Goal: Communication & Community: Answer question/provide support

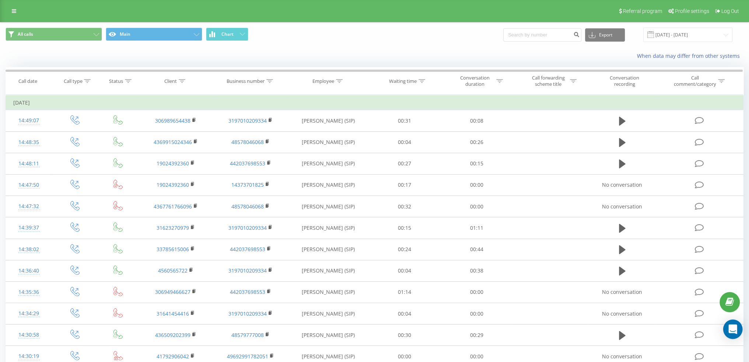
click at [737, 334] on div "Open Intercom Messenger" at bounding box center [733, 330] width 20 height 20
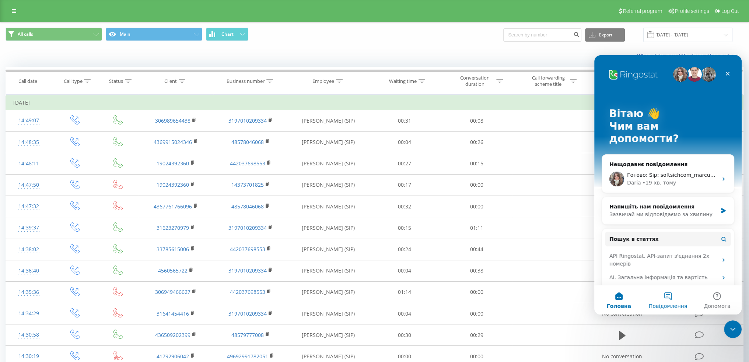
click at [671, 294] on button "Повідомлення" at bounding box center [667, 299] width 49 height 29
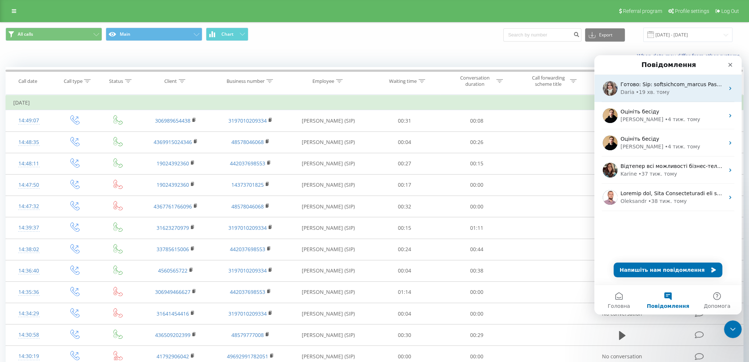
click at [665, 93] on div "[PERSON_NAME] • 19 хв. тому" at bounding box center [673, 92] width 104 height 8
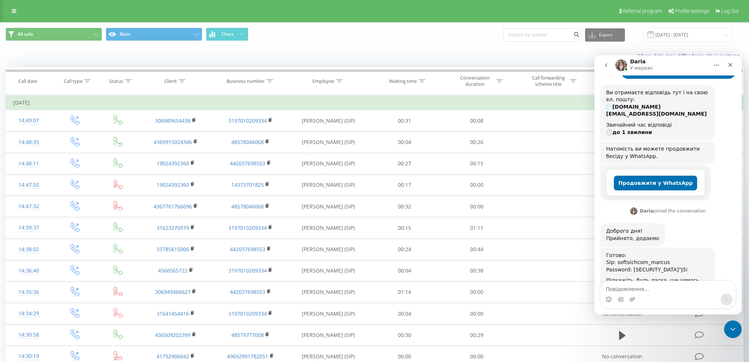
scroll to position [95, 0]
click at [647, 292] on textarea "Повідомлення..." at bounding box center [668, 287] width 135 height 13
type textarea "дуже дякую, це все"
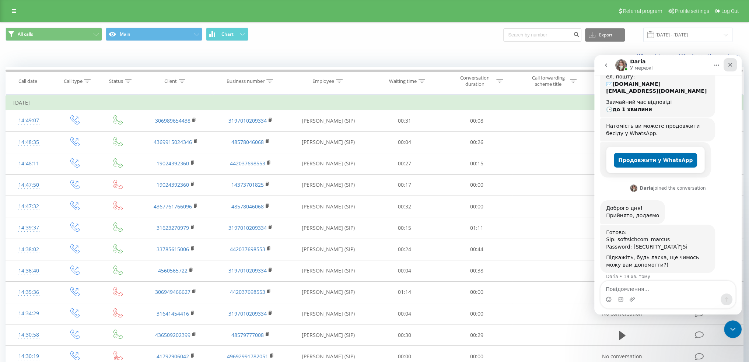
click at [729, 67] on icon "Закрити" at bounding box center [730, 65] width 6 height 6
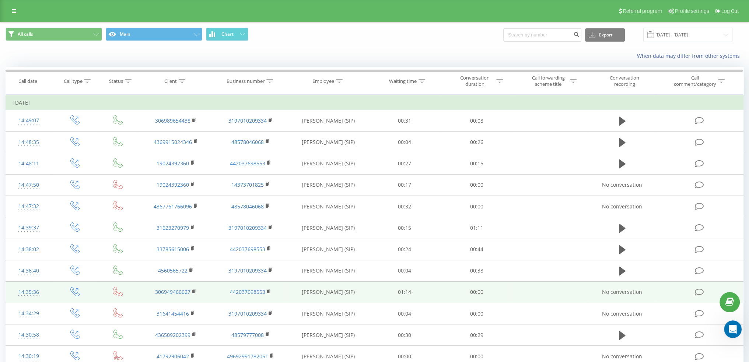
scroll to position [117, 0]
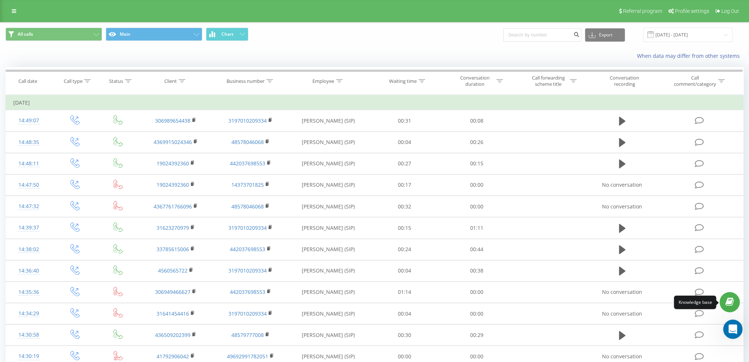
drag, startPoint x: 1457, startPoint y: 639, endPoint x: 734, endPoint y: 322, distance: 789.6
click at [734, 321] on div "Відкрити програму для спілкування Intercom" at bounding box center [732, 328] width 24 height 24
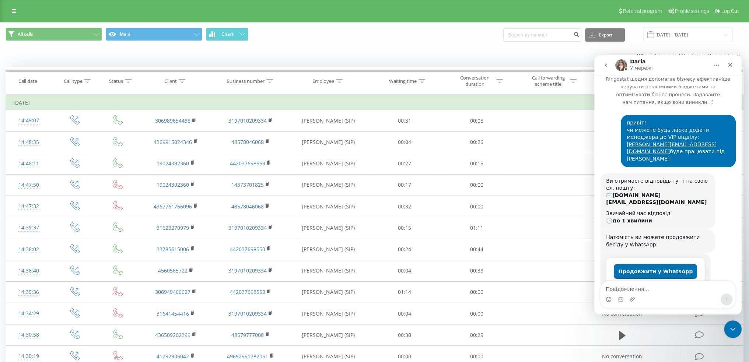
scroll to position [0, 0]
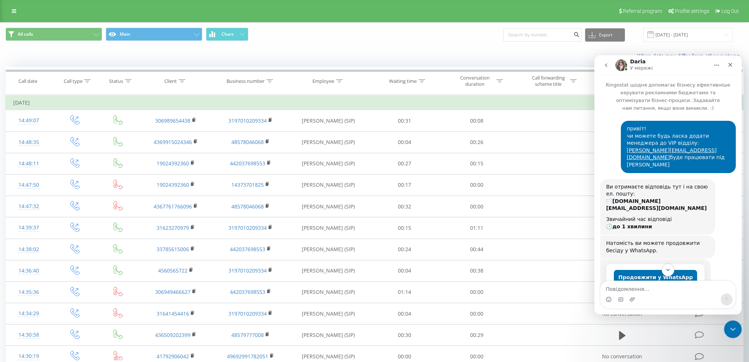
click at [720, 66] on button "Головна" at bounding box center [717, 65] width 14 height 14
click at [724, 196] on div "Ви отримаєте відповідь тут і на свою ел. пошту: ✉️ [DOMAIN_NAME][EMAIL_ADDRESS]…" at bounding box center [668, 207] width 136 height 57
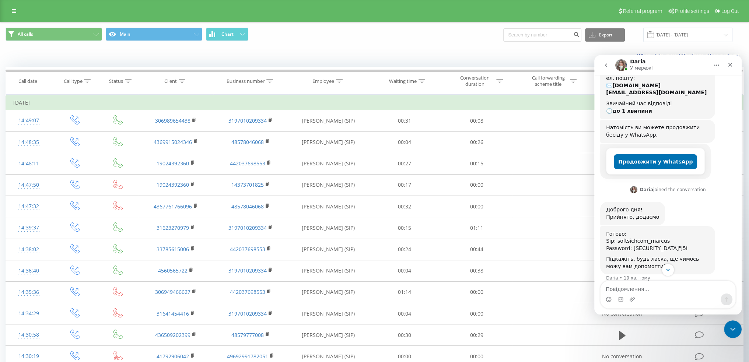
scroll to position [117, 0]
click at [638, 287] on div "дуже дякую, це все [PERSON_NAME]" at bounding box center [668, 299] width 136 height 25
click at [604, 66] on icon "go back" at bounding box center [606, 65] width 6 height 6
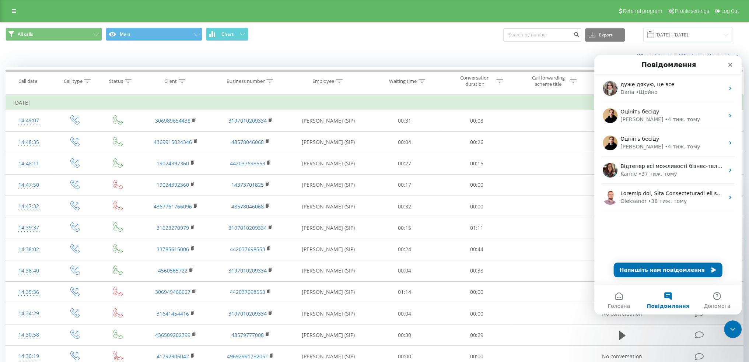
scroll to position [0, 0]
click at [618, 303] on button "Головна" at bounding box center [618, 299] width 49 height 29
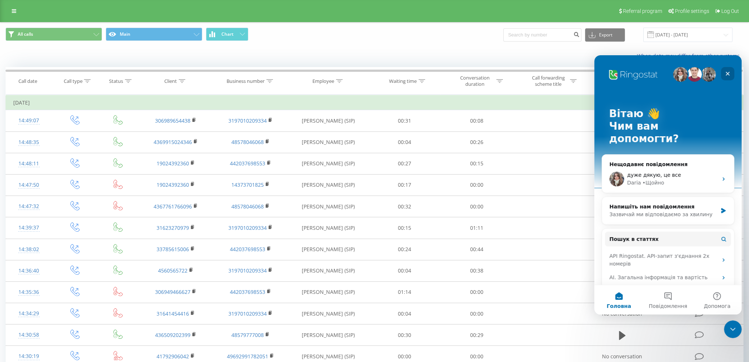
click at [725, 76] on icon "Закрити" at bounding box center [728, 74] width 6 height 6
